Goal: Find contact information: Find contact information

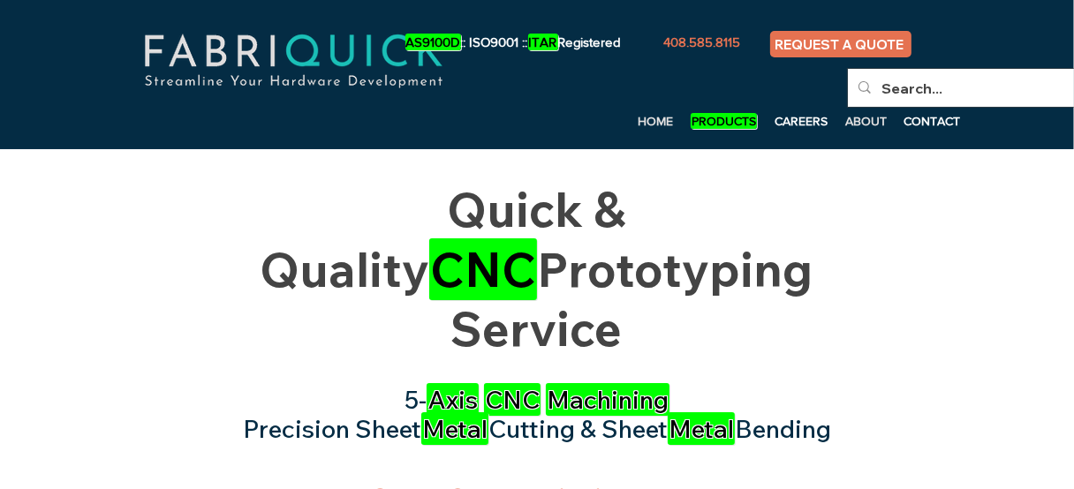
click at [842, 120] on p "ABOUT" at bounding box center [866, 121] width 59 height 27
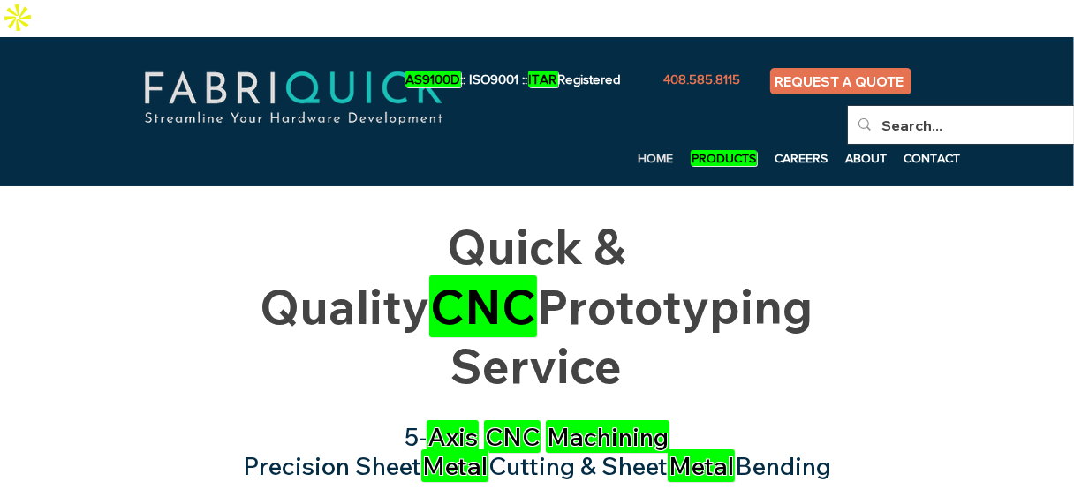
click at [734, 150] on em "PRODUCTS" at bounding box center [724, 158] width 66 height 16
click at [855, 145] on p "ABOUT" at bounding box center [866, 158] width 59 height 27
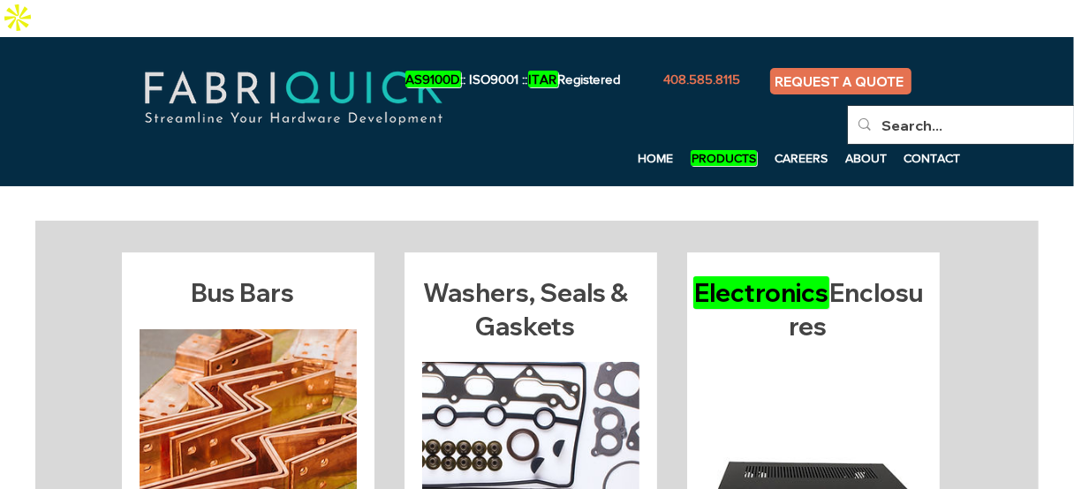
click at [923, 145] on p "CONTACT" at bounding box center [932, 158] width 74 height 27
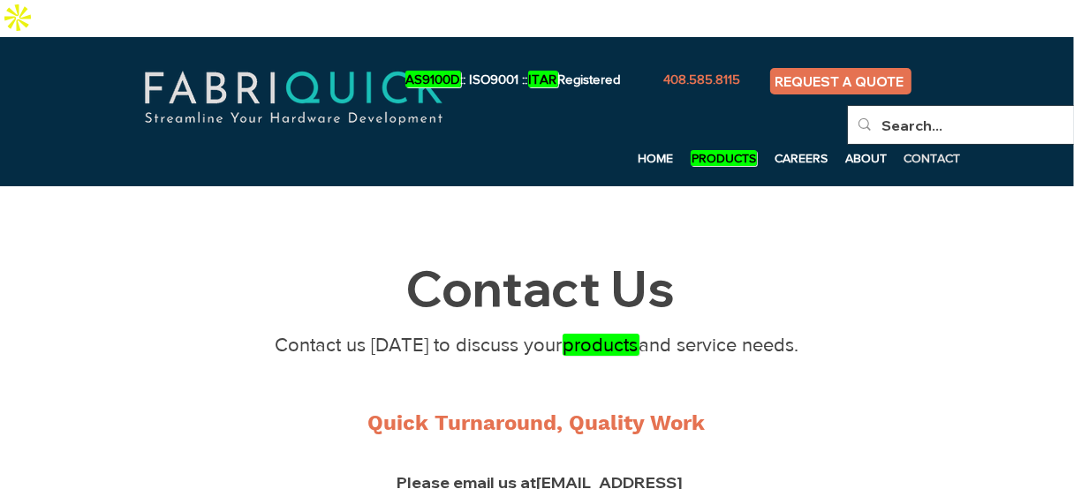
click at [945, 145] on p "CONTACT" at bounding box center [932, 158] width 74 height 27
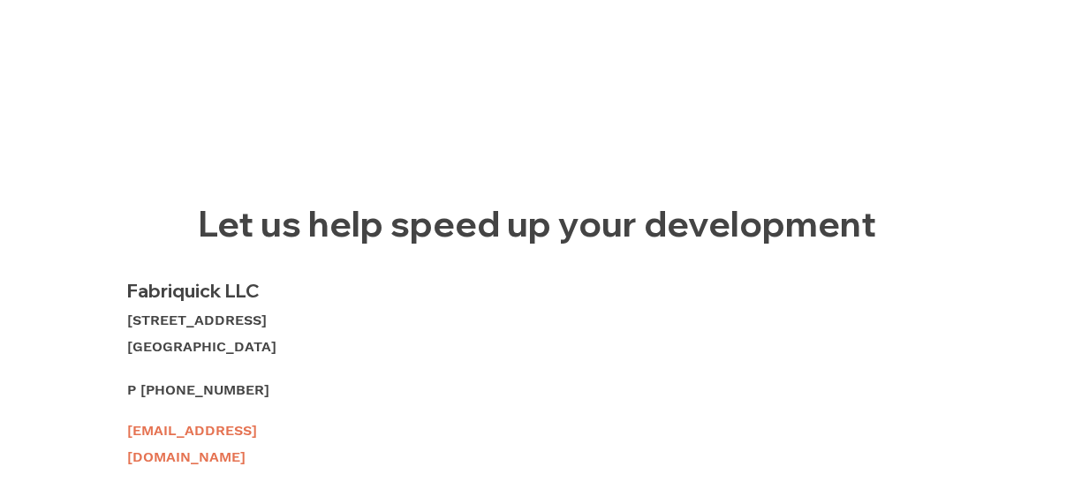
scroll to position [883, 0]
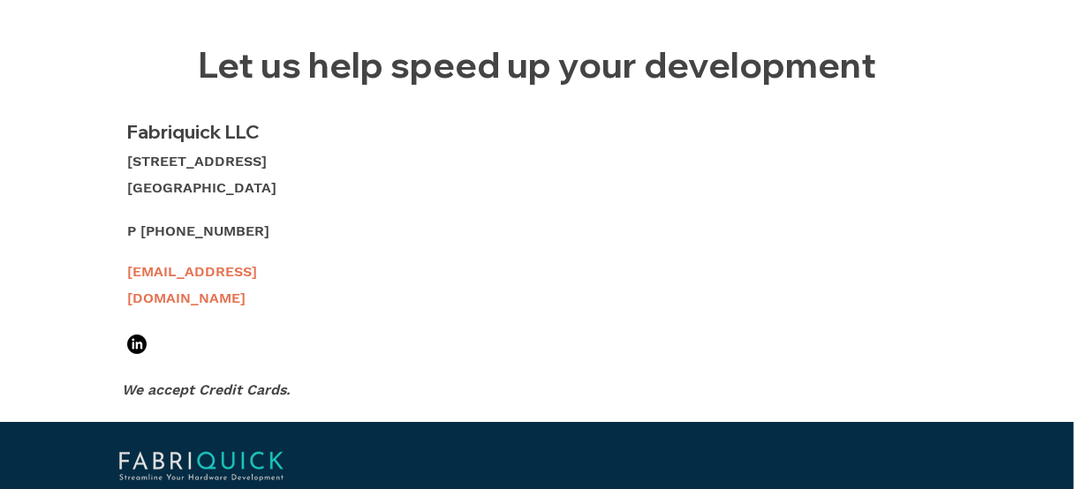
click at [138, 153] on span "[STREET_ADDRESS]" at bounding box center [197, 161] width 140 height 17
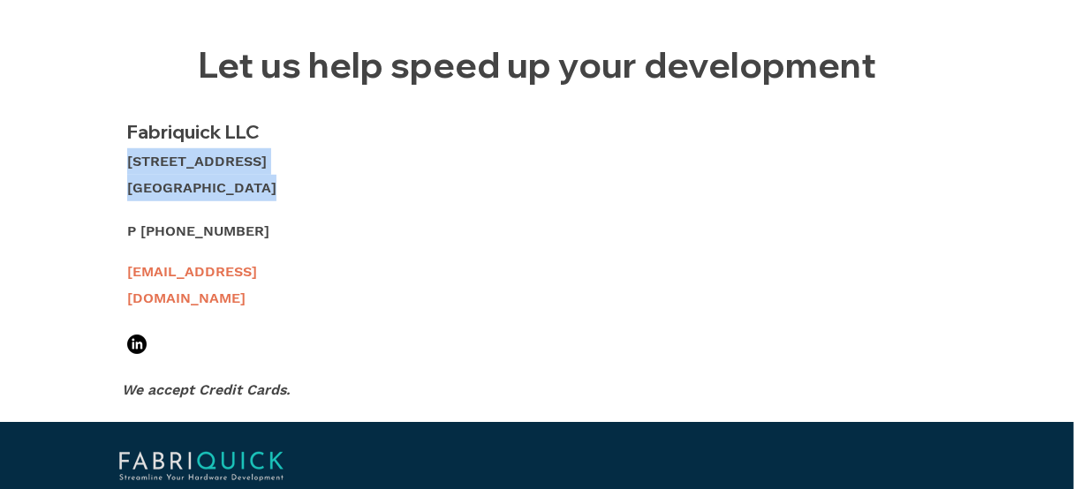
drag, startPoint x: 138, startPoint y: 126, endPoint x: 238, endPoint y: 148, distance: 102.1
click at [238, 148] on div "510 Stone Rd. Benicia, CA 94510" at bounding box center [236, 174] width 218 height 53
copy div "510 Stone Rd. Benicia, CA 94510"
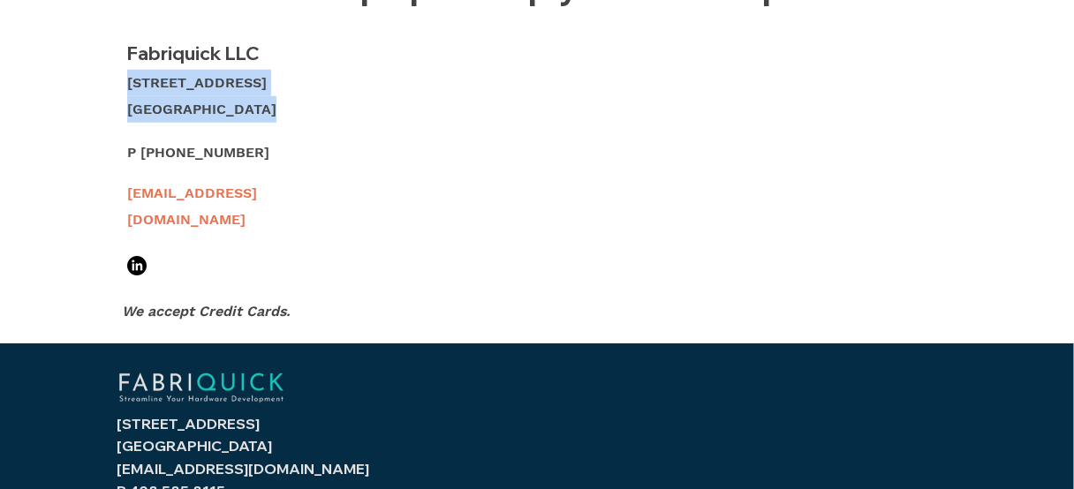
scroll to position [966, 0]
